Goal: Find specific page/section: Find specific page/section

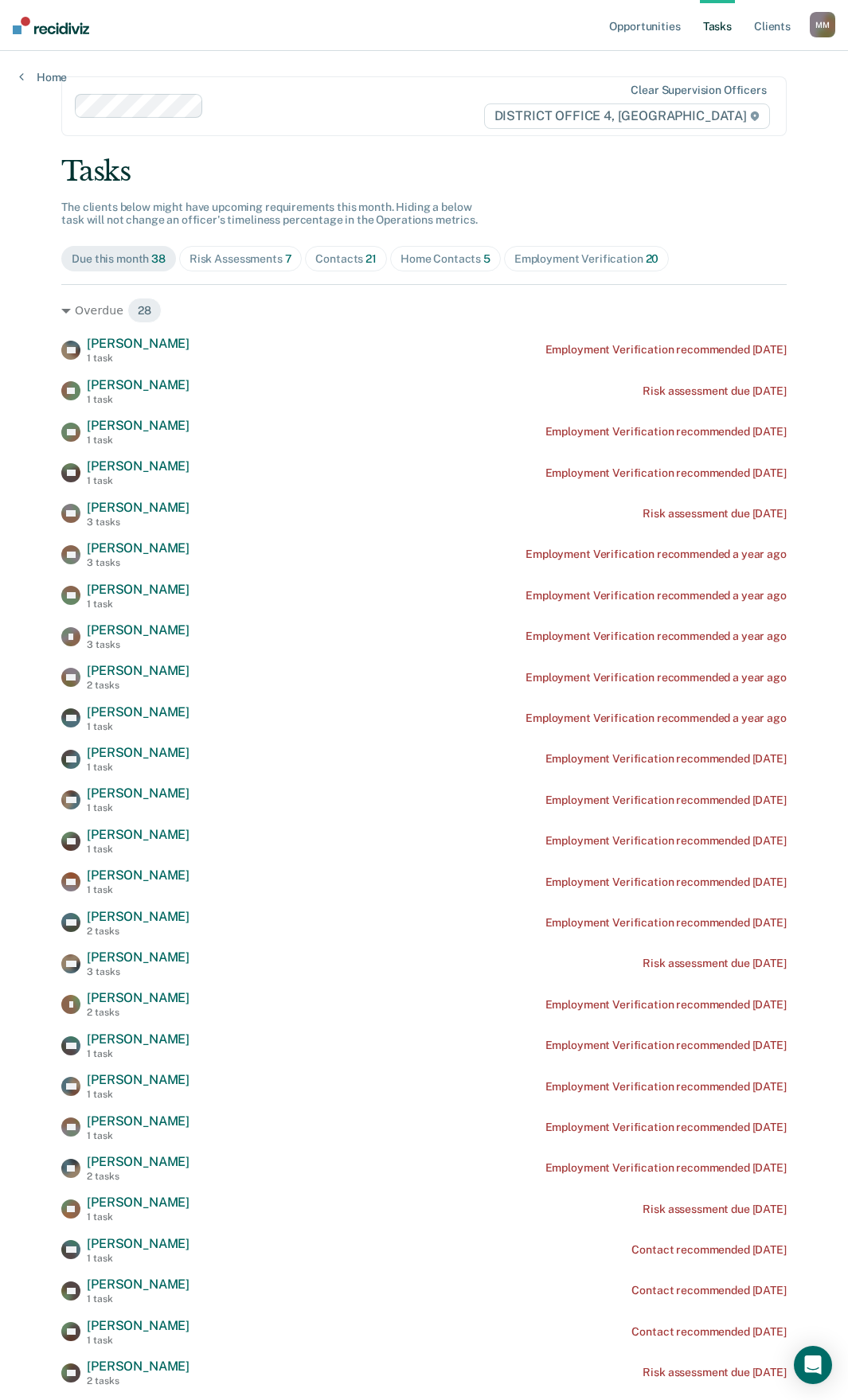
click at [328, 263] on div "Contacts 21" at bounding box center [346, 259] width 61 height 13
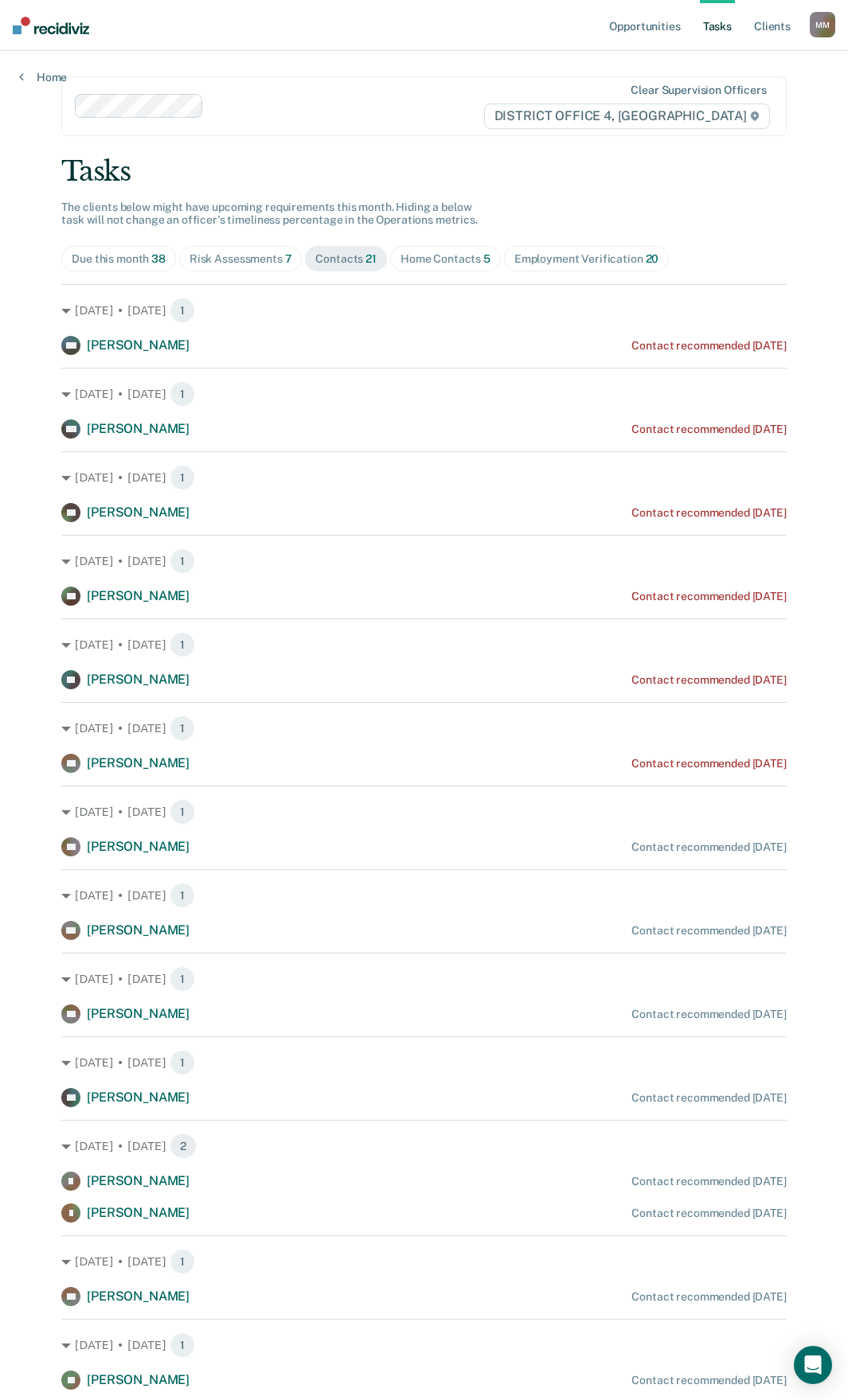
click at [414, 262] on div "Home Contacts 5" at bounding box center [445, 259] width 90 height 13
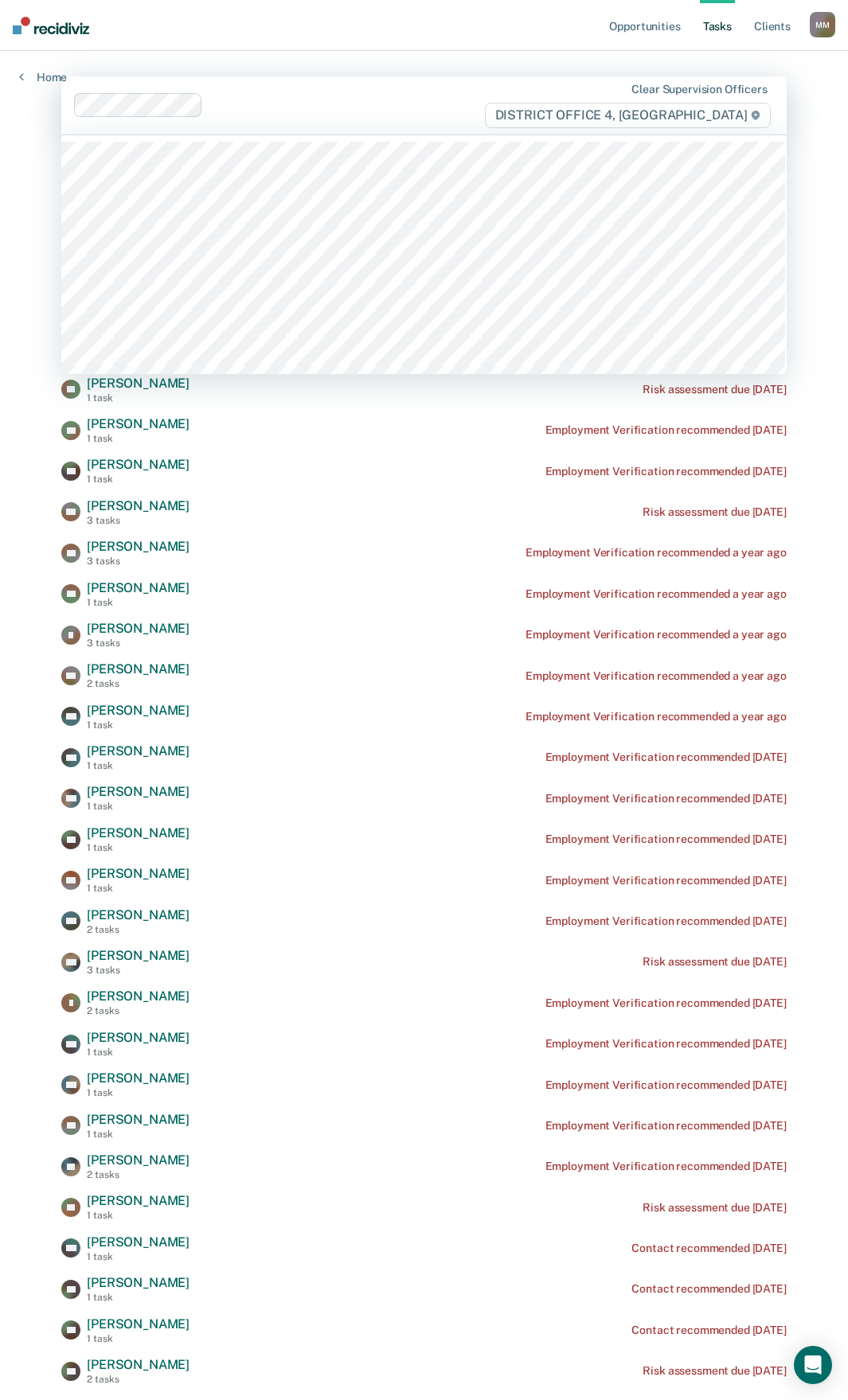
click at [215, 105] on div at bounding box center [346, 105] width 274 height 18
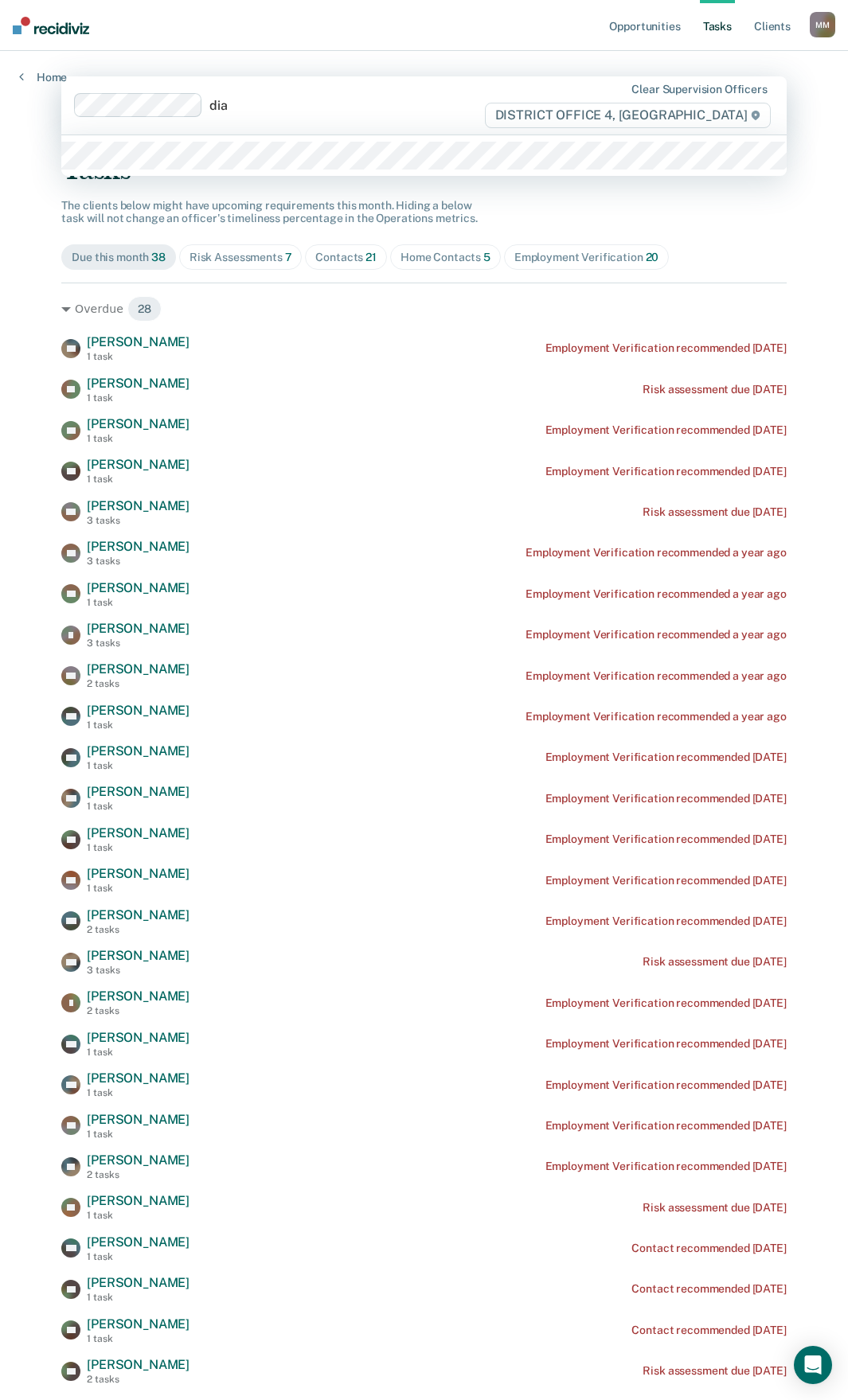
type input "[PERSON_NAME]"
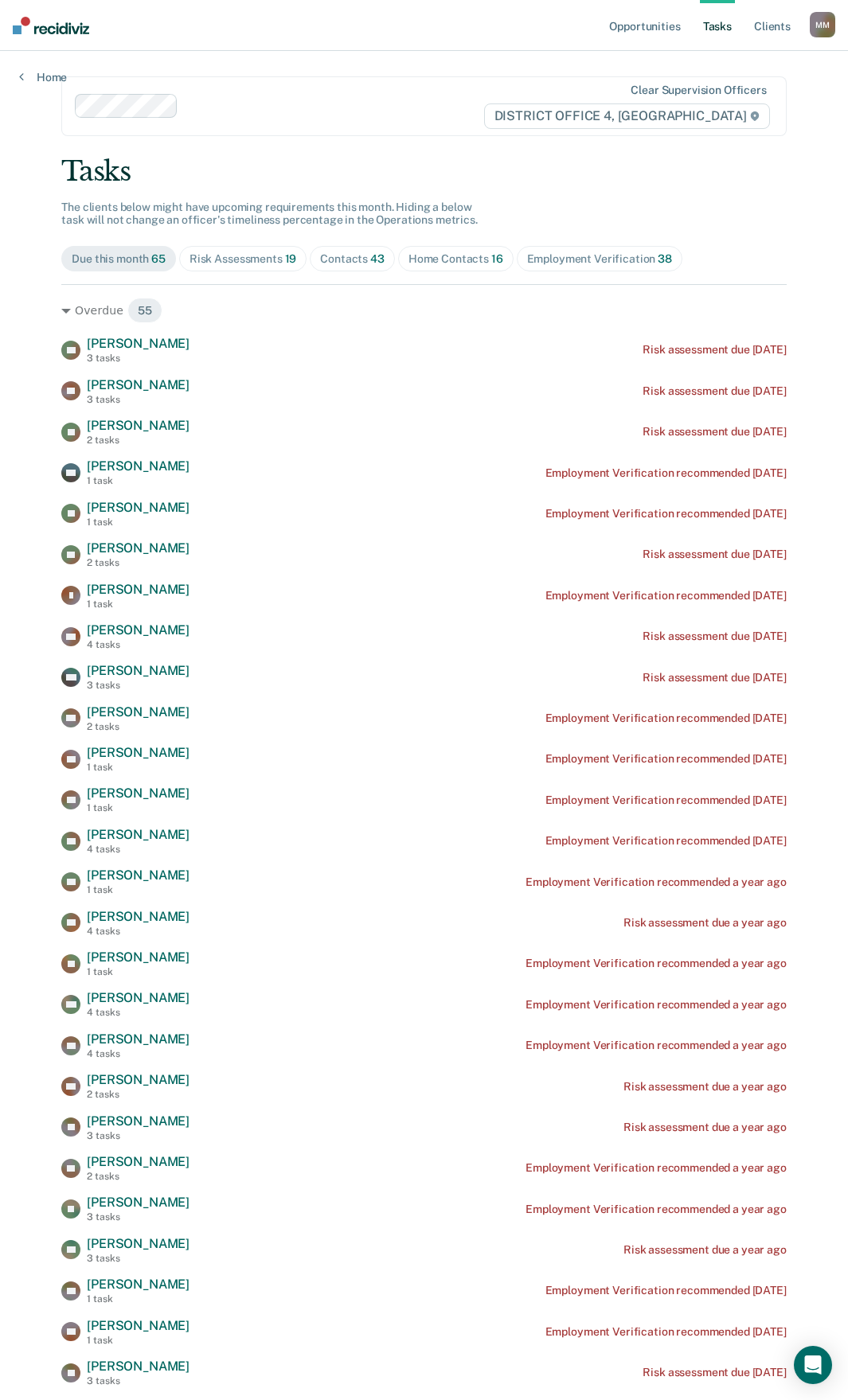
click at [351, 255] on div "Contacts 43" at bounding box center [352, 259] width 64 height 13
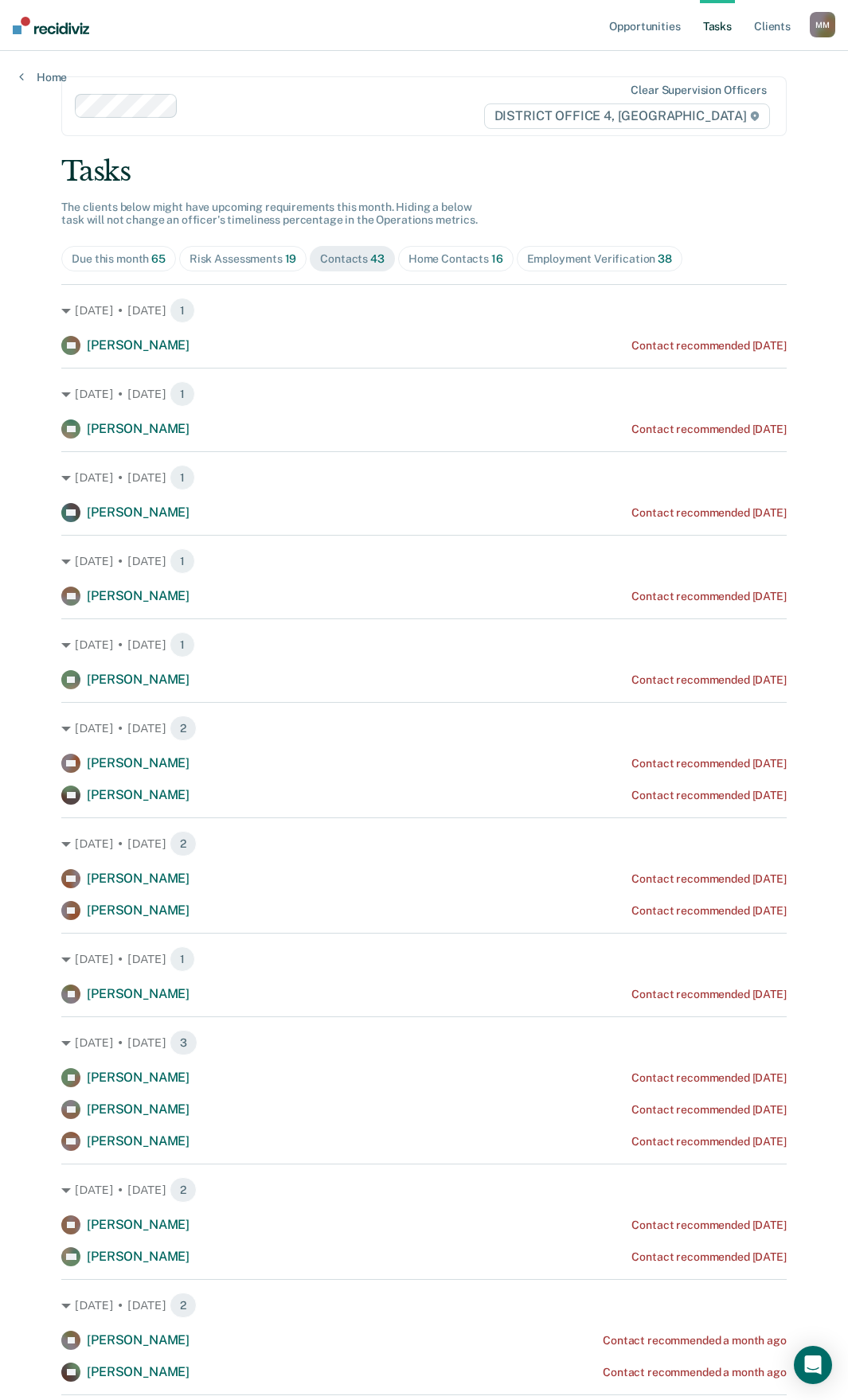
click at [477, 251] on span "Home Contacts 16" at bounding box center [456, 258] width 116 height 25
